Goal: Information Seeking & Learning: Learn about a topic

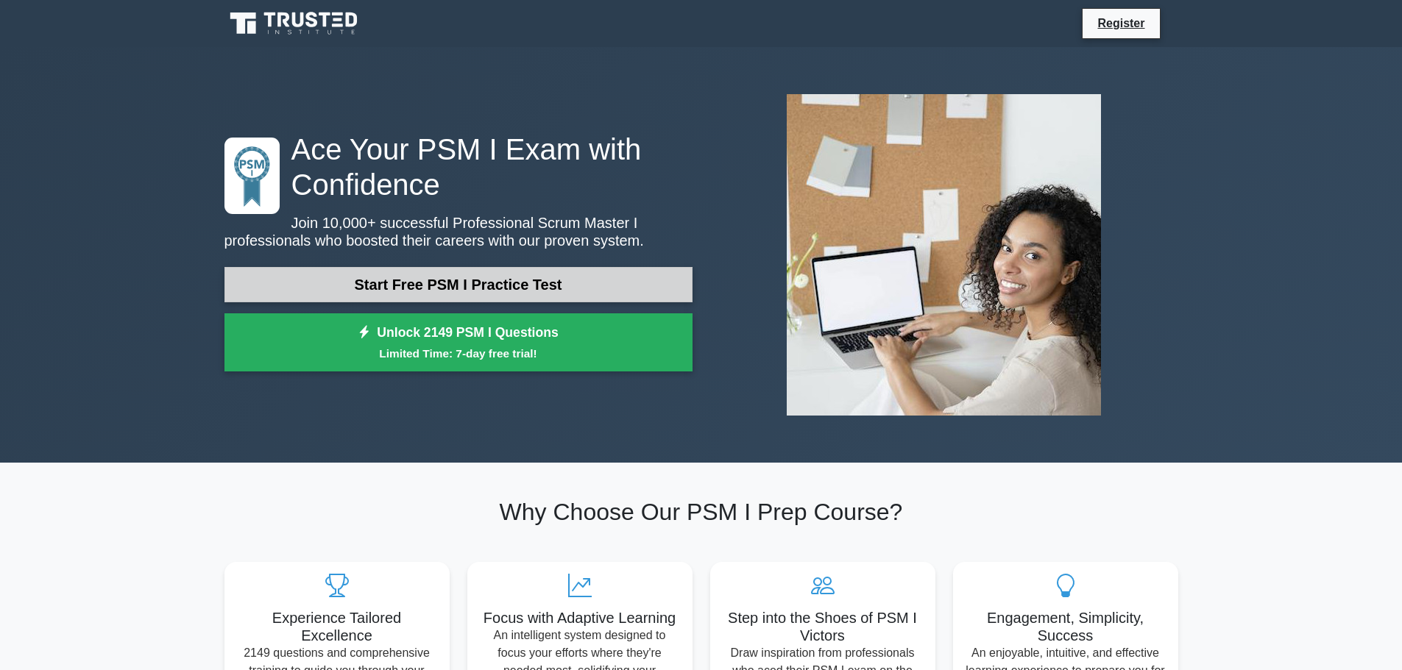
click at [319, 292] on link "Start Free PSM I Practice Test" at bounding box center [458, 284] width 468 height 35
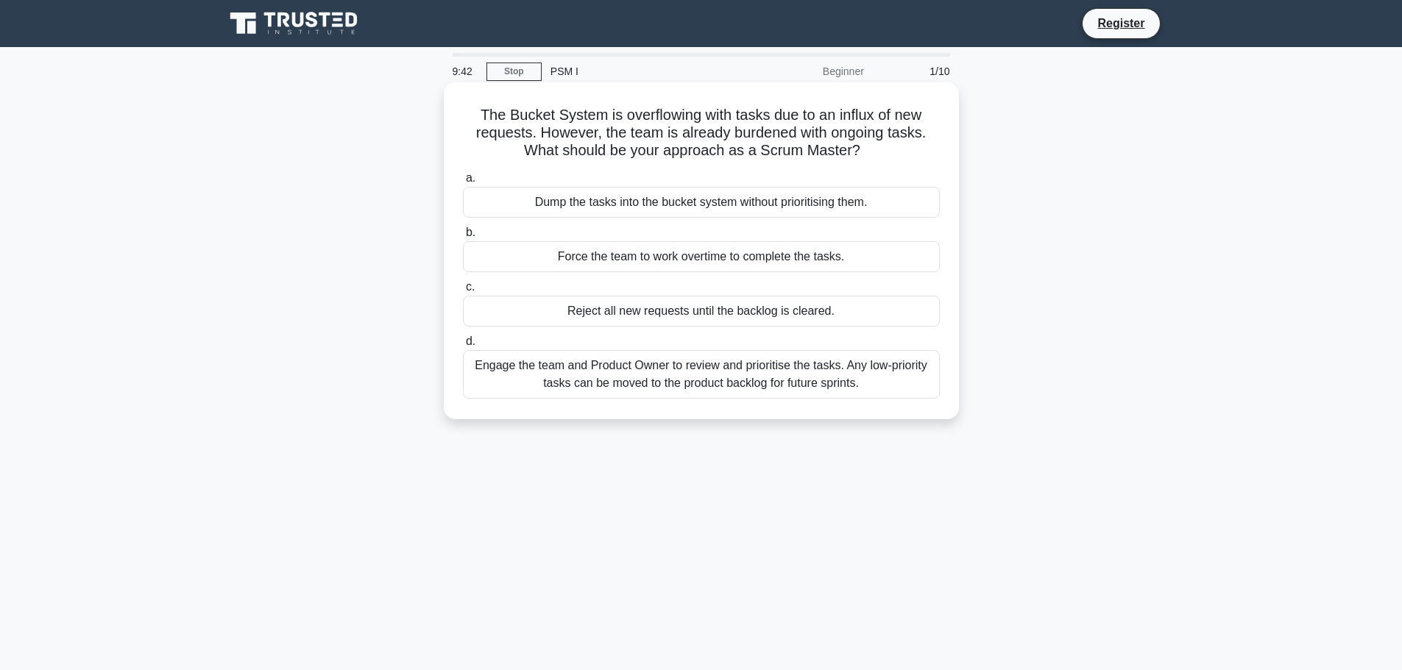
click at [628, 380] on div "Engage the team and Product Owner to review and prioritise the tasks. Any low-p…" at bounding box center [701, 374] width 477 height 49
click at [463, 347] on input "d. Engage the team and Product Owner to review and prioritise the tasks. Any lo…" at bounding box center [463, 342] width 0 height 10
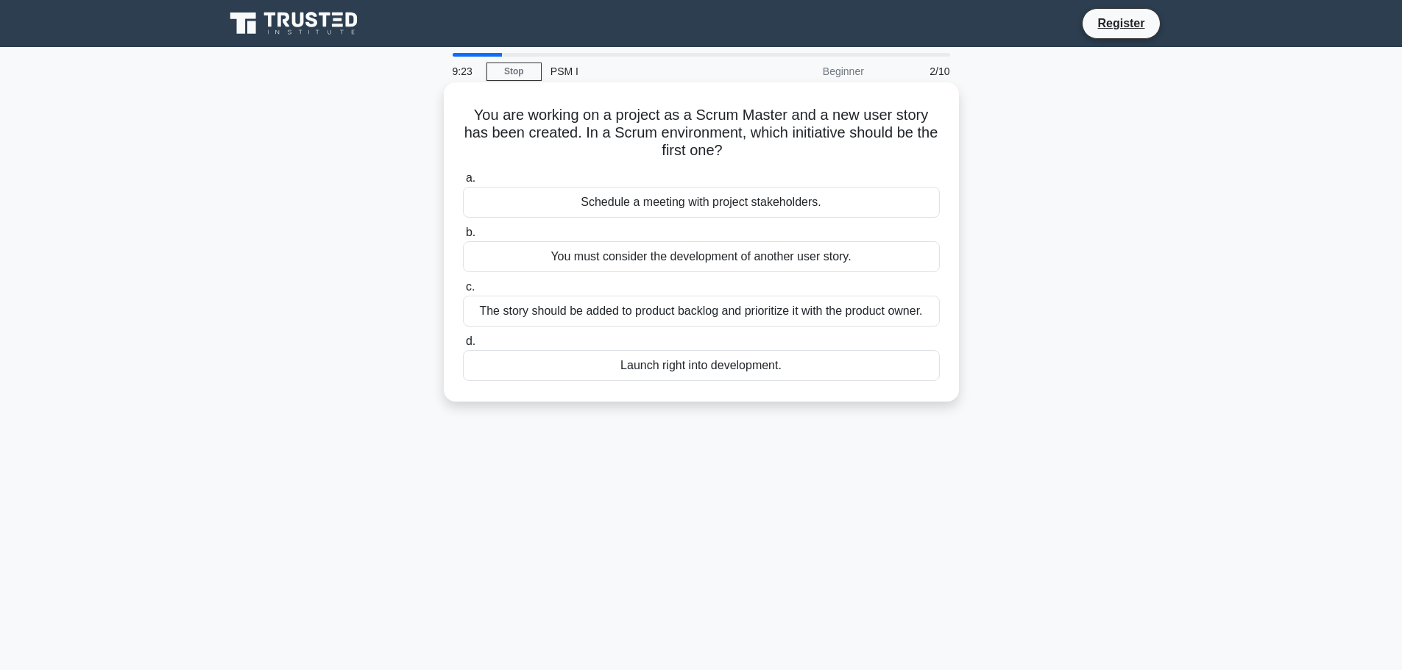
click at [647, 325] on div "The story should be added to product backlog and prioritize it with the product…" at bounding box center [701, 311] width 477 height 31
click at [463, 292] on input "c. The story should be added to product backlog and prioritize it with the prod…" at bounding box center [463, 288] width 0 height 10
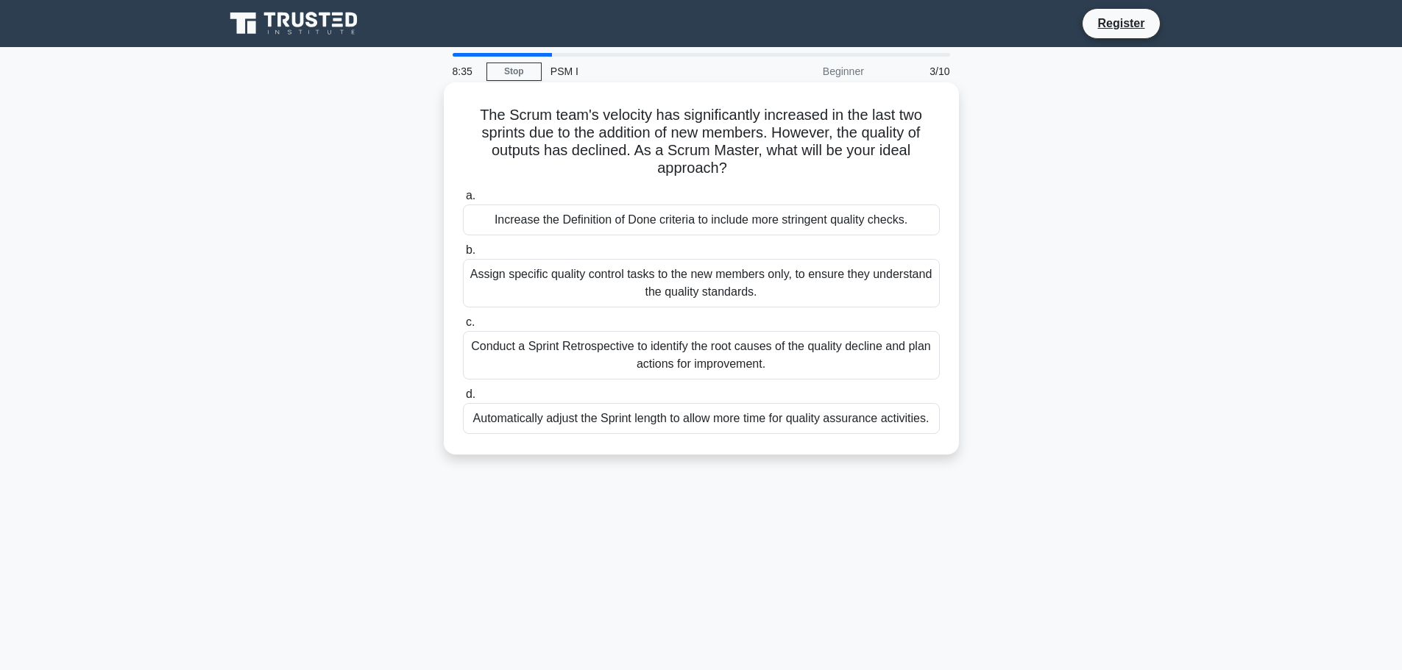
click at [632, 360] on div "Conduct a Sprint Retrospective to identify the root causes of the quality decli…" at bounding box center [701, 355] width 477 height 49
click at [463, 327] on input "c. Conduct a Sprint Retrospective to identify the root causes of the quality de…" at bounding box center [463, 323] width 0 height 10
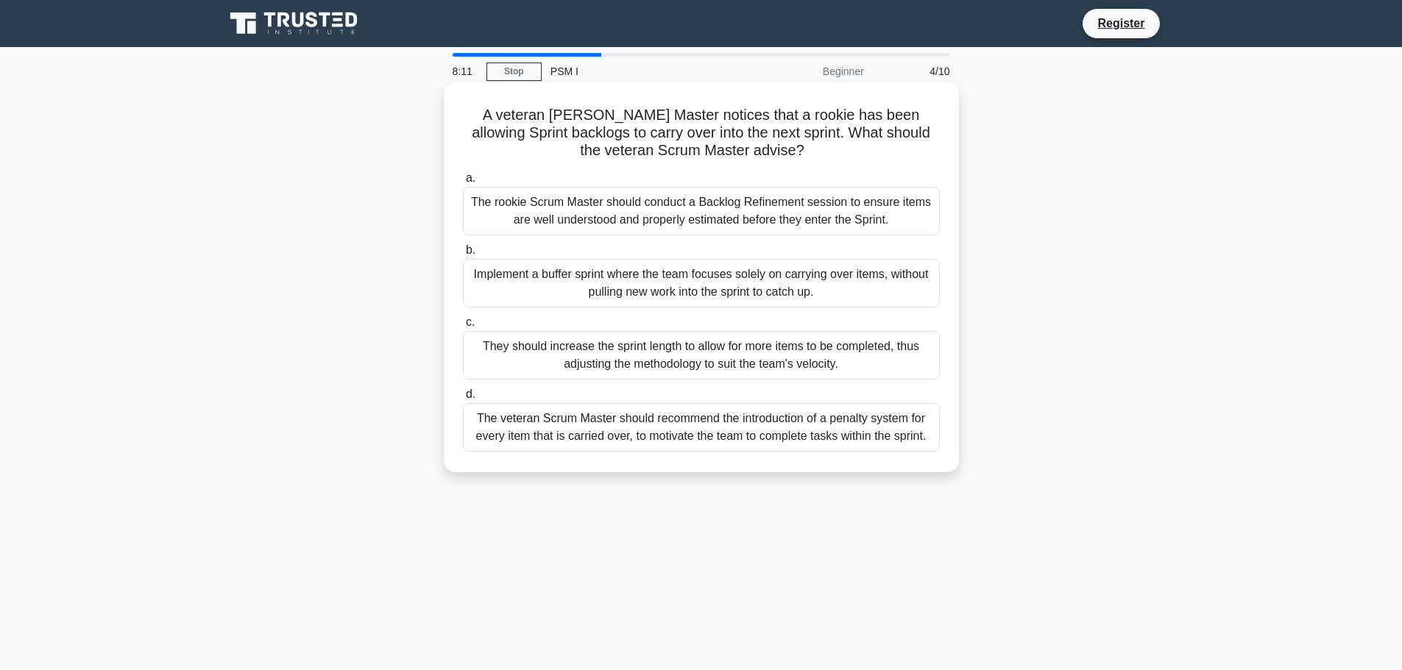
click at [610, 210] on div "The rookie Scrum Master should conduct a Backlog Refinement session to ensure i…" at bounding box center [701, 211] width 477 height 49
click at [463, 183] on input "a. The rookie Scrum Master should conduct a Backlog Refinement session to ensur…" at bounding box center [463, 179] width 0 height 10
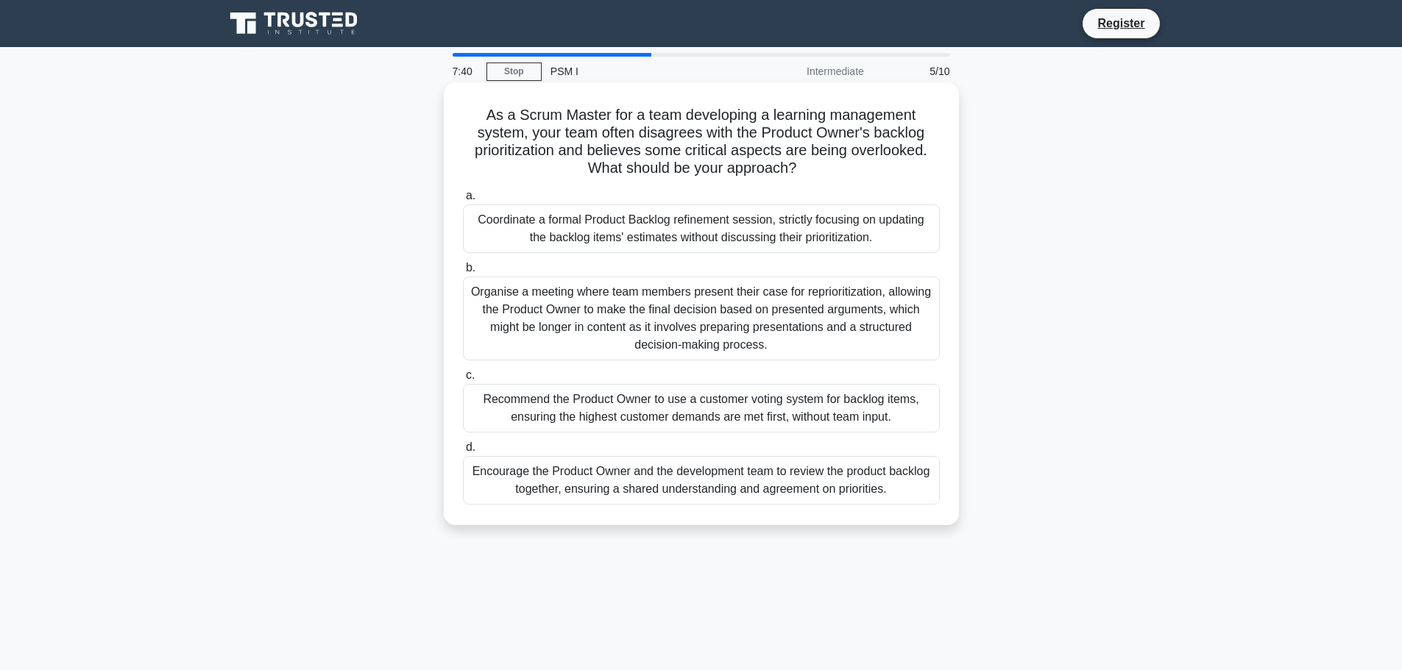
click at [660, 494] on div "Encourage the Product Owner and the development team to review the product back…" at bounding box center [701, 480] width 477 height 49
click at [463, 452] on input "d. Encourage the Product Owner and the development team to review the product b…" at bounding box center [463, 448] width 0 height 10
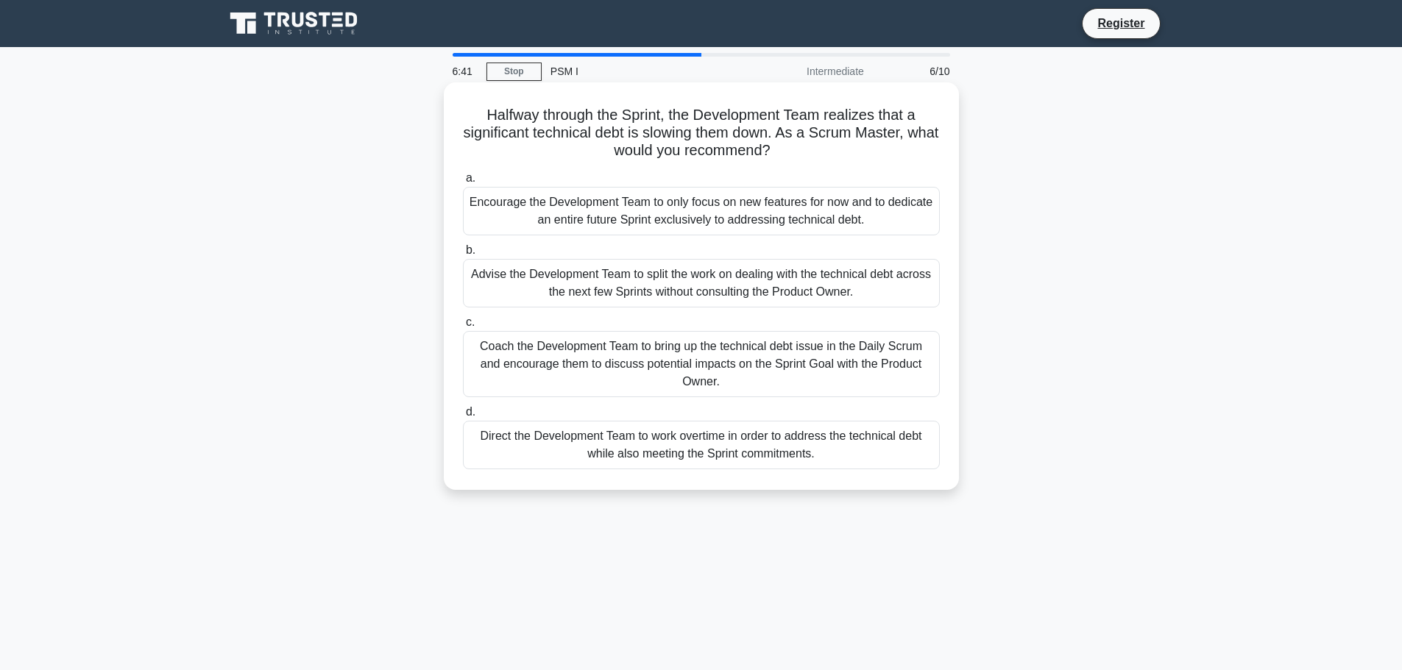
click at [567, 358] on div "Coach the Development Team to bring up the technical debt issue in the Daily Sc…" at bounding box center [701, 364] width 477 height 66
click at [463, 327] on input "c. Coach the Development Team to bring up the technical debt issue in the Daily…" at bounding box center [463, 323] width 0 height 10
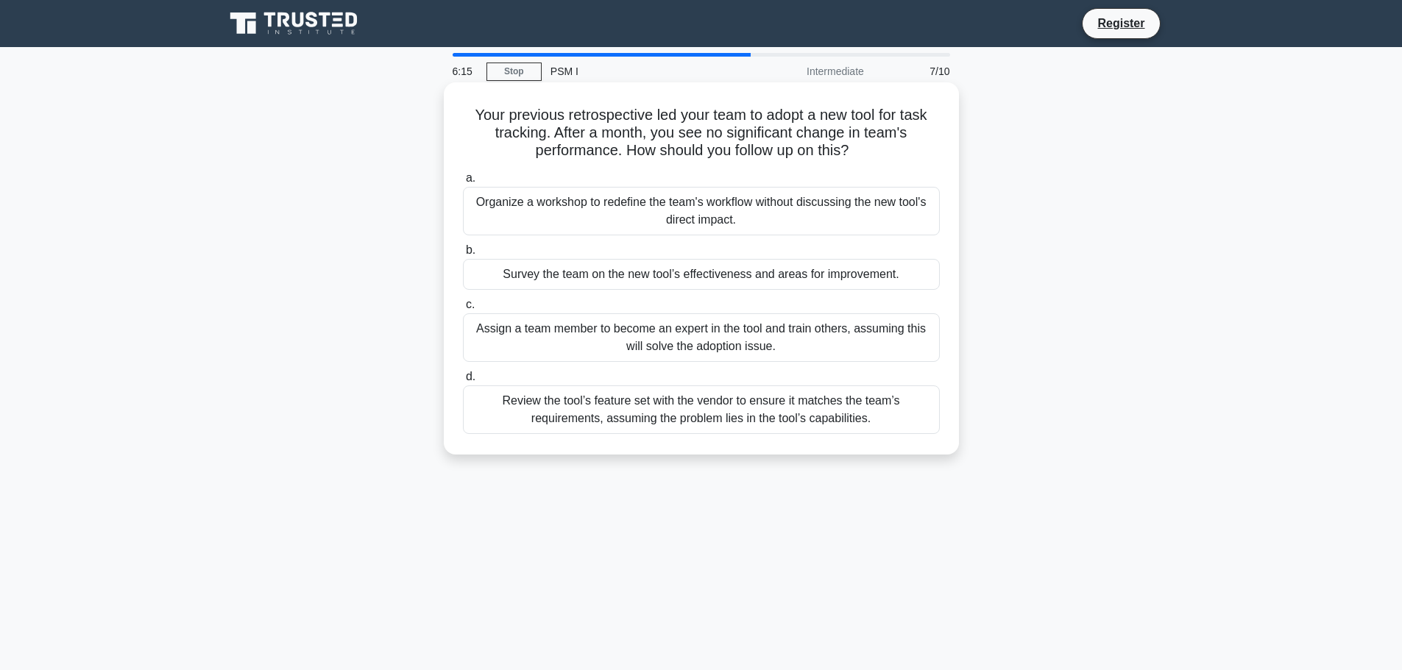
click at [599, 283] on div "Survey the team on the new tool’s effectiveness and areas for improvement." at bounding box center [701, 274] width 477 height 31
click at [463, 255] on input "b. Survey the team on the new tool’s effectiveness and areas for improvement." at bounding box center [463, 251] width 0 height 10
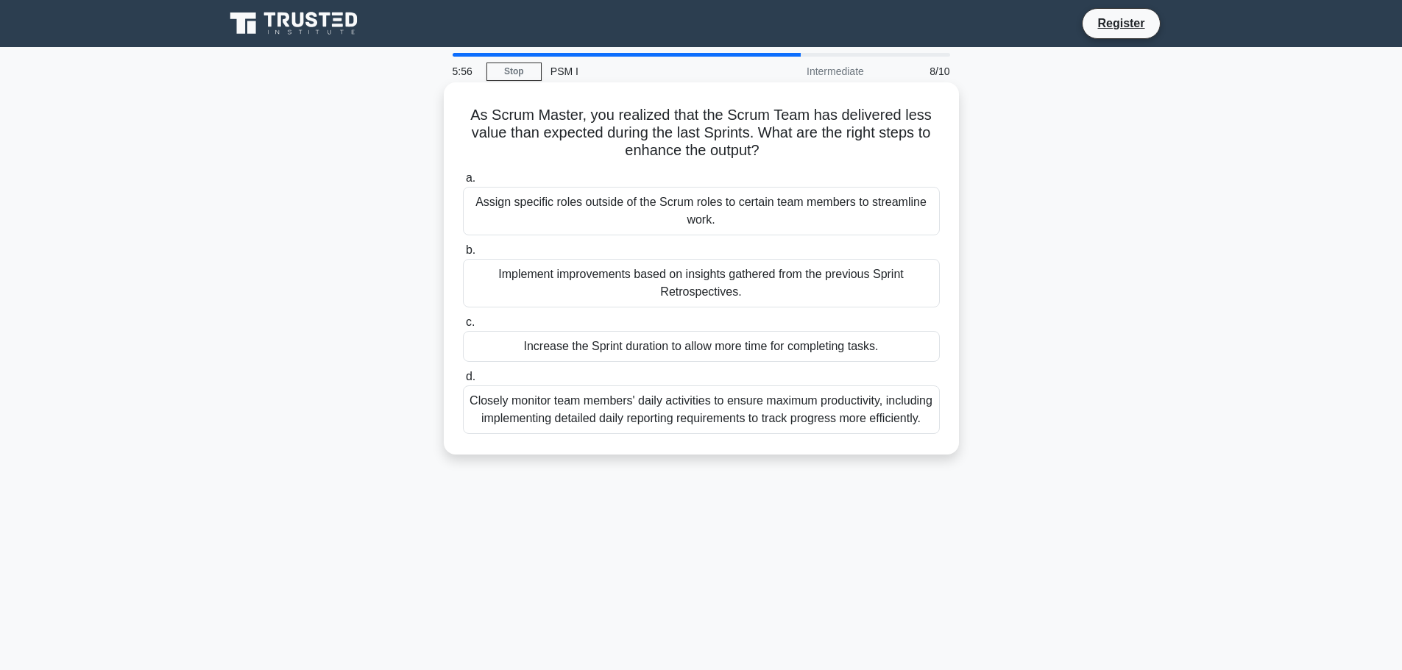
click at [512, 278] on div "Implement improvements based on insights gathered from the previous Sprint Retr…" at bounding box center [701, 283] width 477 height 49
click at [463, 255] on input "b. Implement improvements based on insights gathered from the previous Sprint R…" at bounding box center [463, 251] width 0 height 10
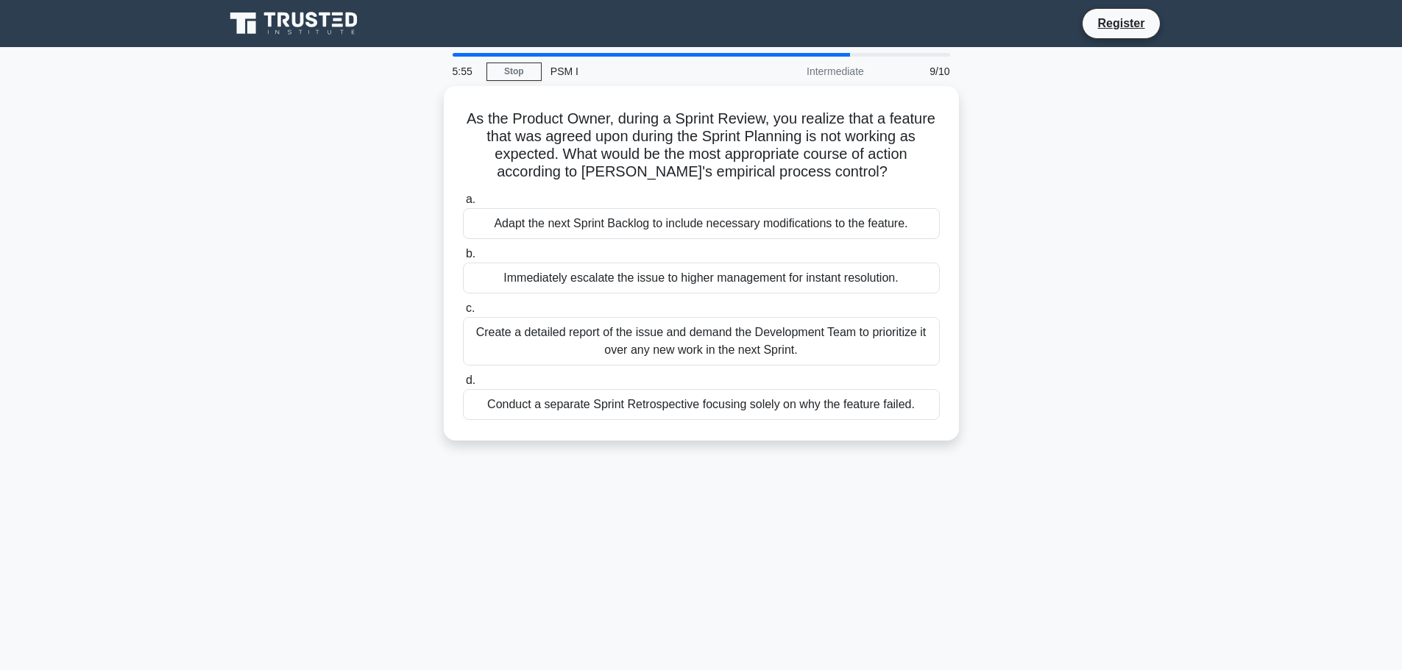
drag, startPoint x: 628, startPoint y: 499, endPoint x: 548, endPoint y: 495, distance: 80.3
click at [548, 495] on div "5:55 Stop PSM I Intermediate 9/10 As the Product Owner, during a Sprint Review,…" at bounding box center [701, 421] width 971 height 736
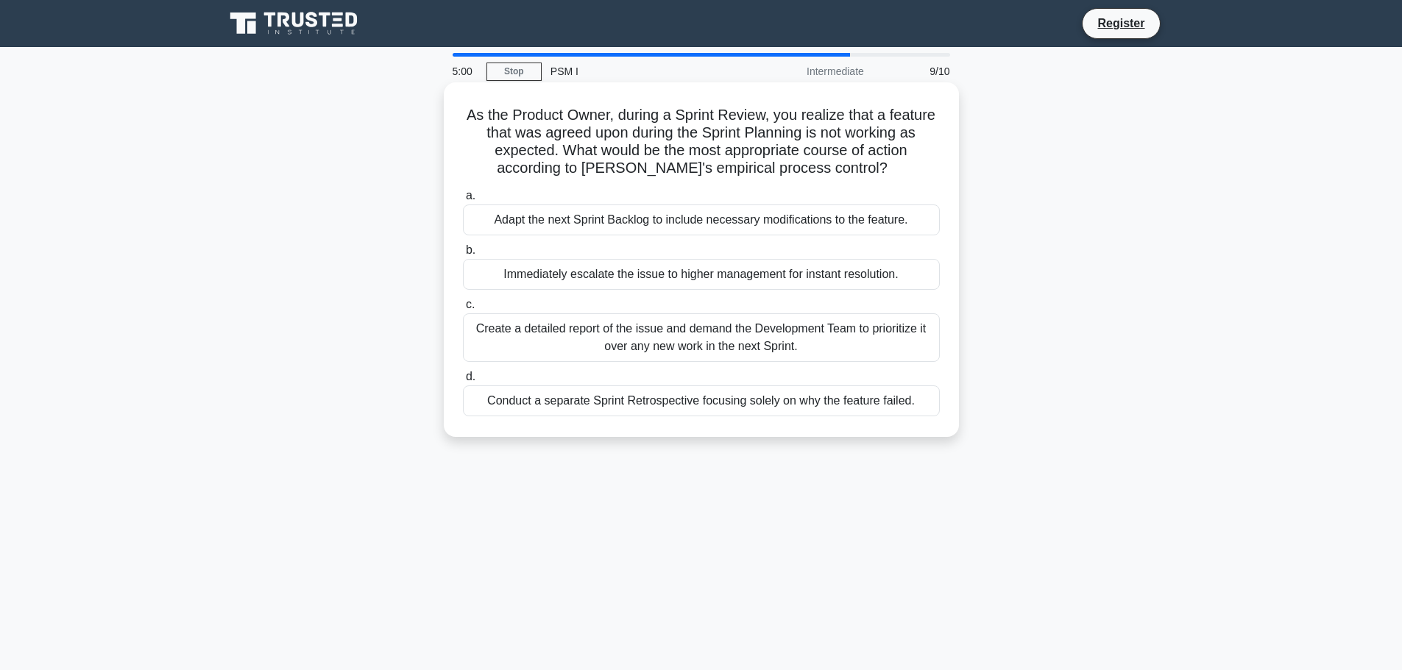
click at [632, 224] on div "Adapt the next Sprint Backlog to include necessary modifications to the feature." at bounding box center [701, 220] width 477 height 31
click at [463, 201] on input "a. Adapt the next Sprint Backlog to include necessary modifications to the feat…" at bounding box center [463, 196] width 0 height 10
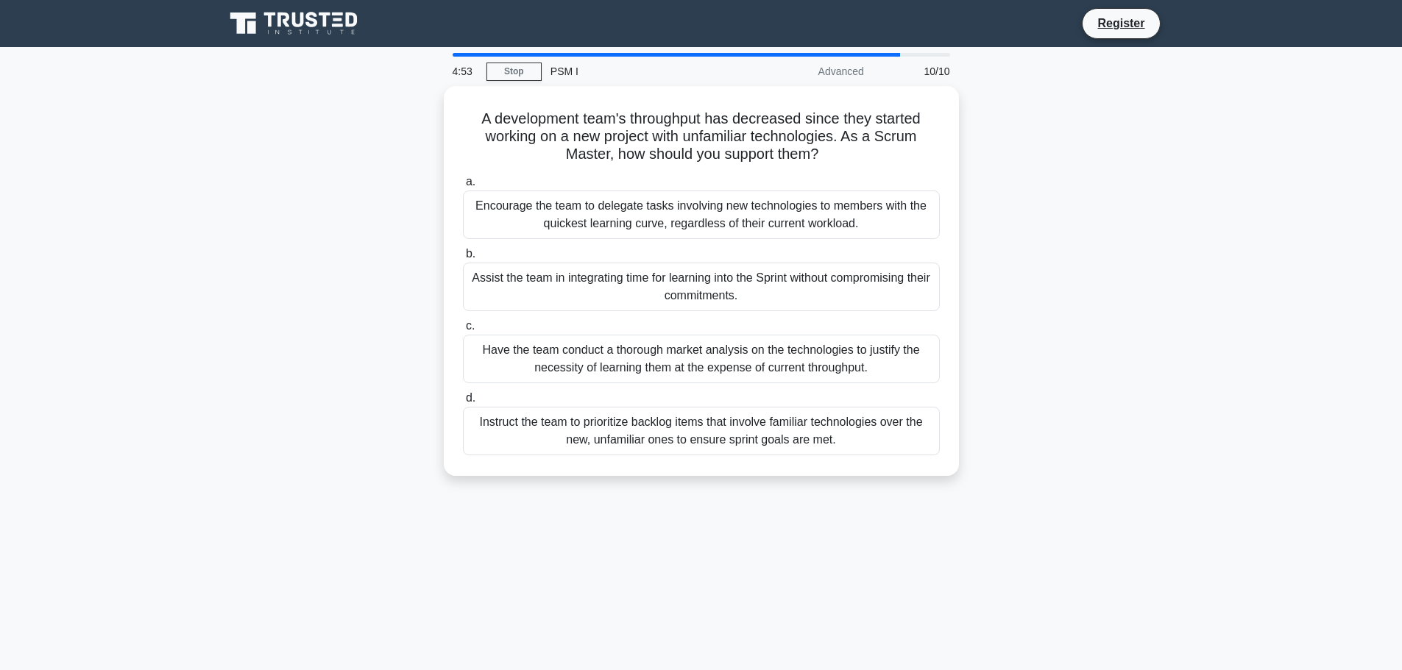
drag, startPoint x: 568, startPoint y: 522, endPoint x: 506, endPoint y: 552, distance: 68.5
click at [506, 552] on div "4:53 Stop PSM I Advanced 10/10 A development team's throughput has decreased si…" at bounding box center [701, 421] width 971 height 736
drag, startPoint x: 1060, startPoint y: 297, endPoint x: 1013, endPoint y: 283, distance: 49.1
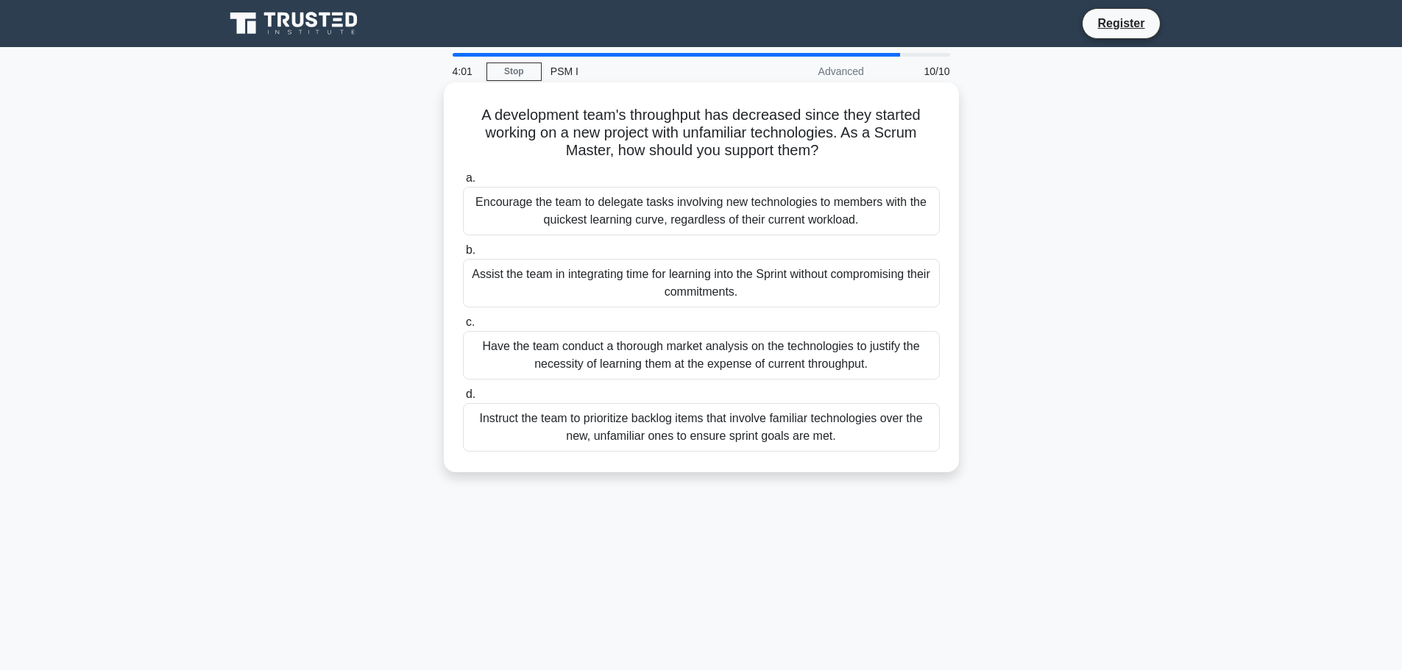
drag, startPoint x: 1013, startPoint y: 283, endPoint x: 958, endPoint y: 266, distance: 57.7
click at [1009, 267] on div "A development team's throughput has decreased since they started working on a n…" at bounding box center [701, 290] width 971 height 408
click at [759, 267] on div "Assist the team in integrating time for learning into the Sprint without compro…" at bounding box center [701, 283] width 477 height 49
click at [463, 255] on input "b. Assist the team in integrating time for learning into the Sprint without com…" at bounding box center [463, 251] width 0 height 10
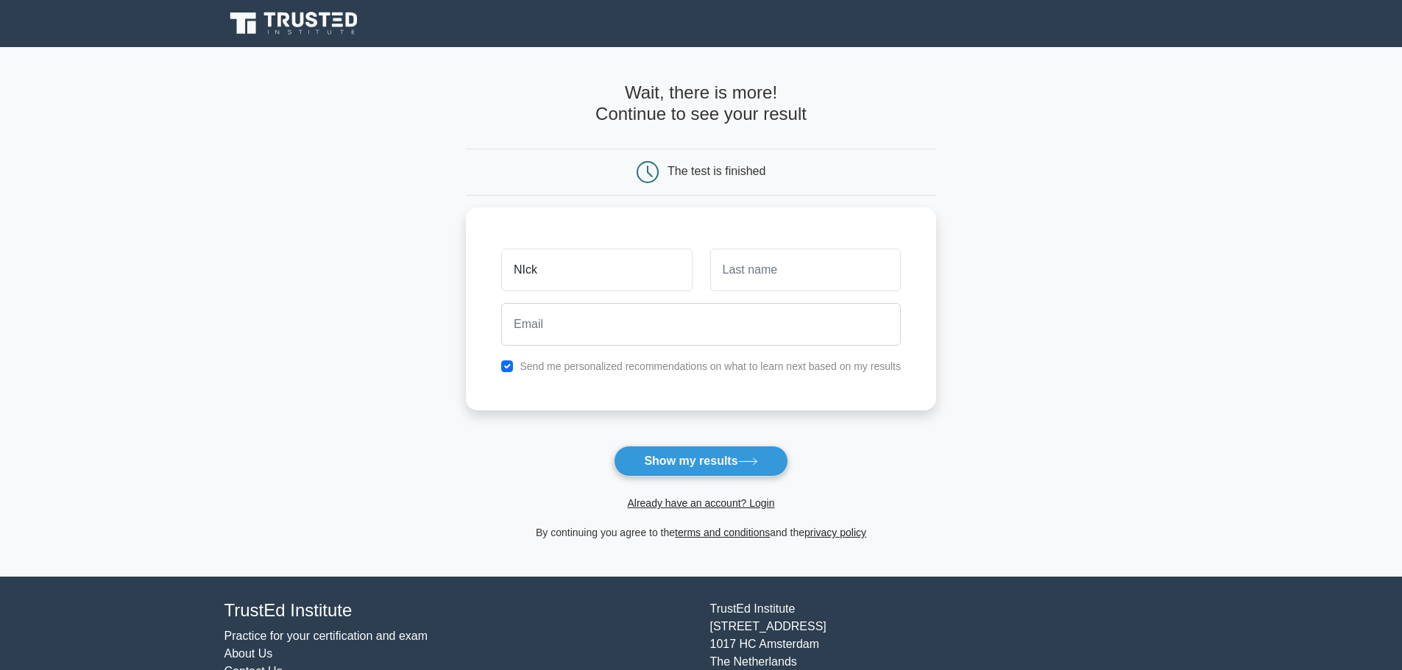
type input "NIck"
type input "Goncha"
type input "Gonchar"
click at [826, 368] on label "Send me personalized recommendations on what to learn next based on my results" at bounding box center [709, 363] width 381 height 12
click at [506, 361] on input "checkbox" at bounding box center [507, 363] width 12 height 12
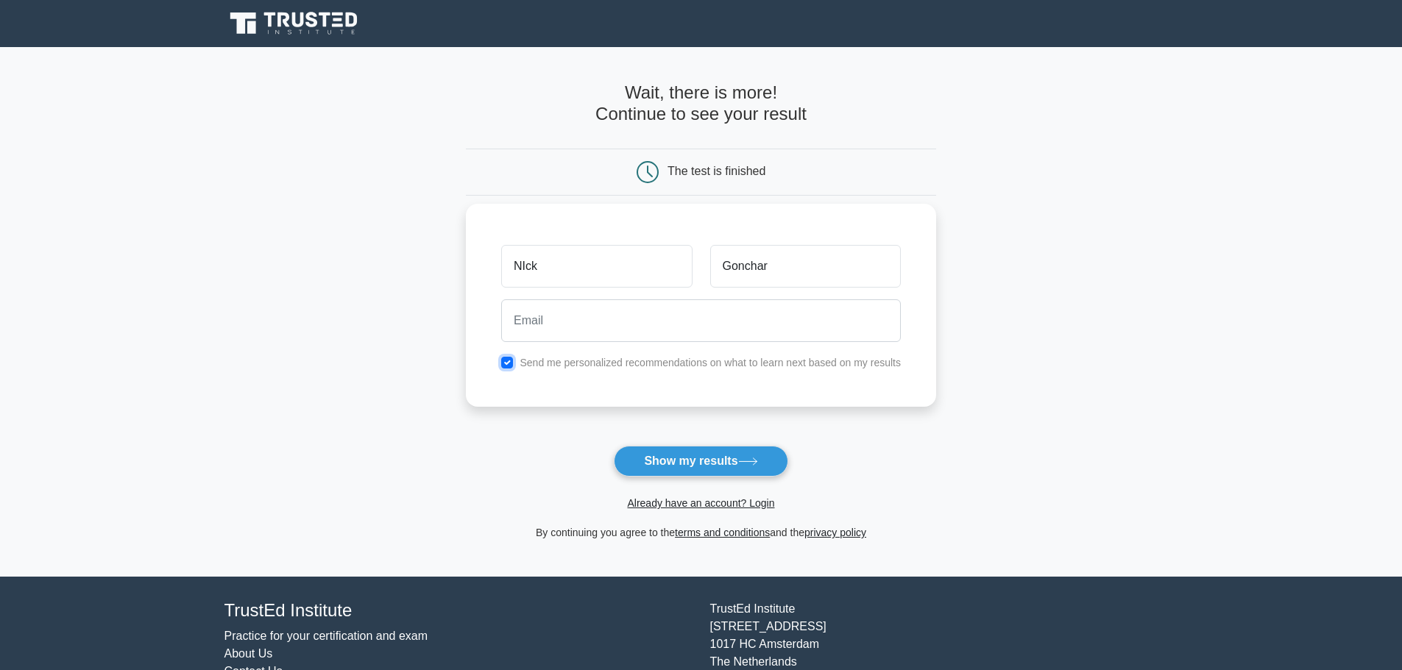
checkbox input "false"
click at [555, 336] on input "email" at bounding box center [701, 320] width 400 height 43
type input "wigttid@gmail.com"
click at [682, 466] on button "Show my results" at bounding box center [701, 461] width 174 height 31
